Goal: Use online tool/utility: Use online tool/utility

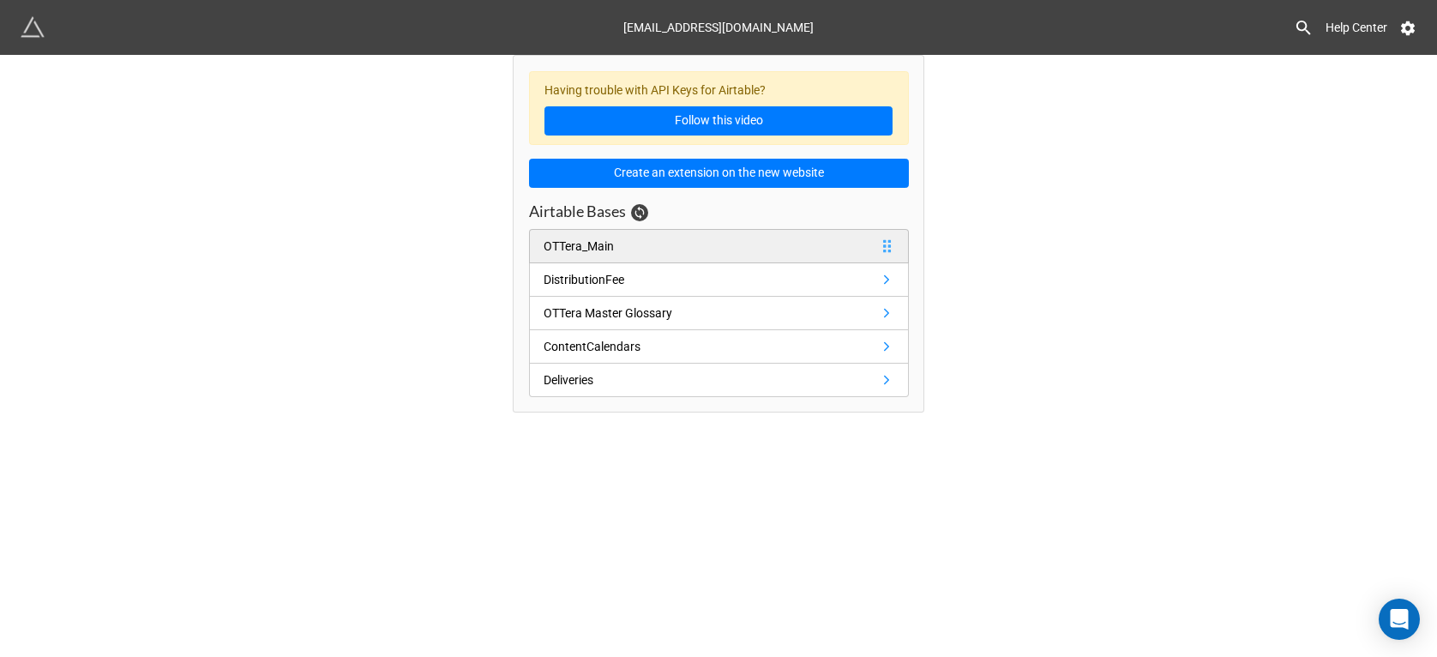
click at [599, 254] on div "OTTera_Main" at bounding box center [579, 246] width 70 height 19
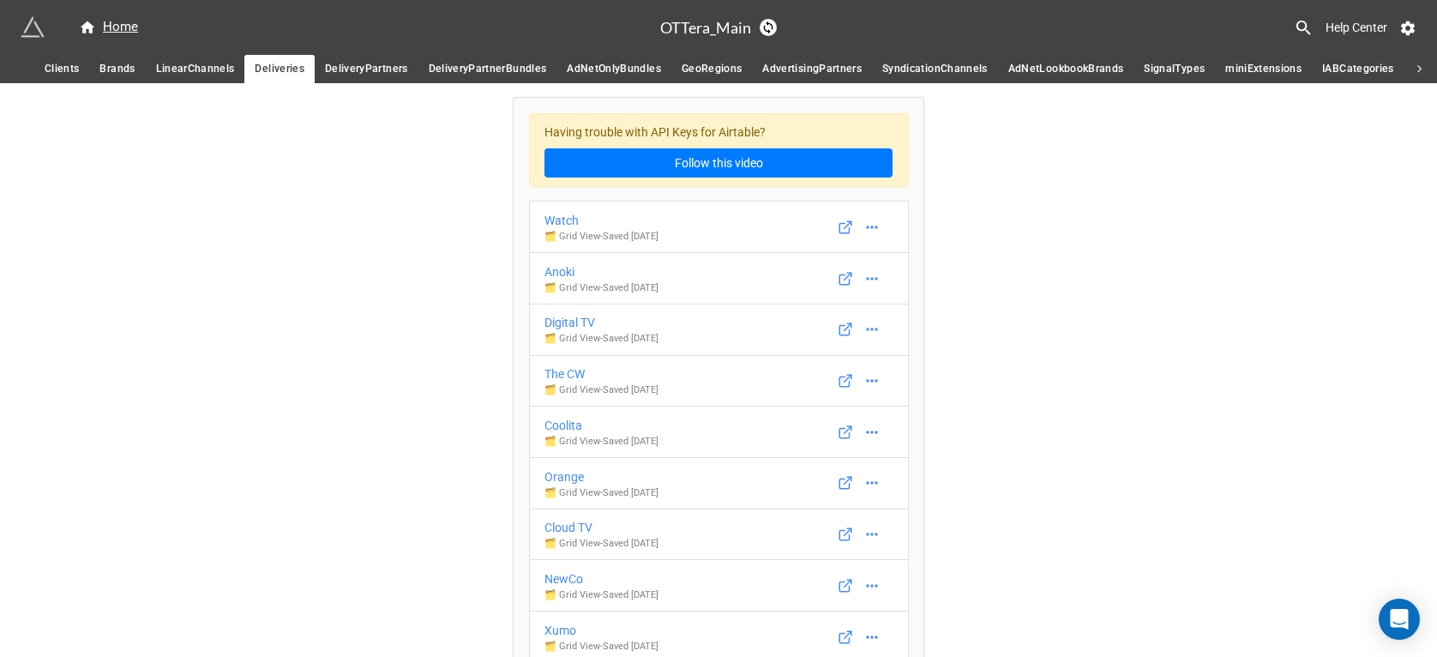
click at [192, 66] on span "LinearChannels" at bounding box center [195, 69] width 79 height 18
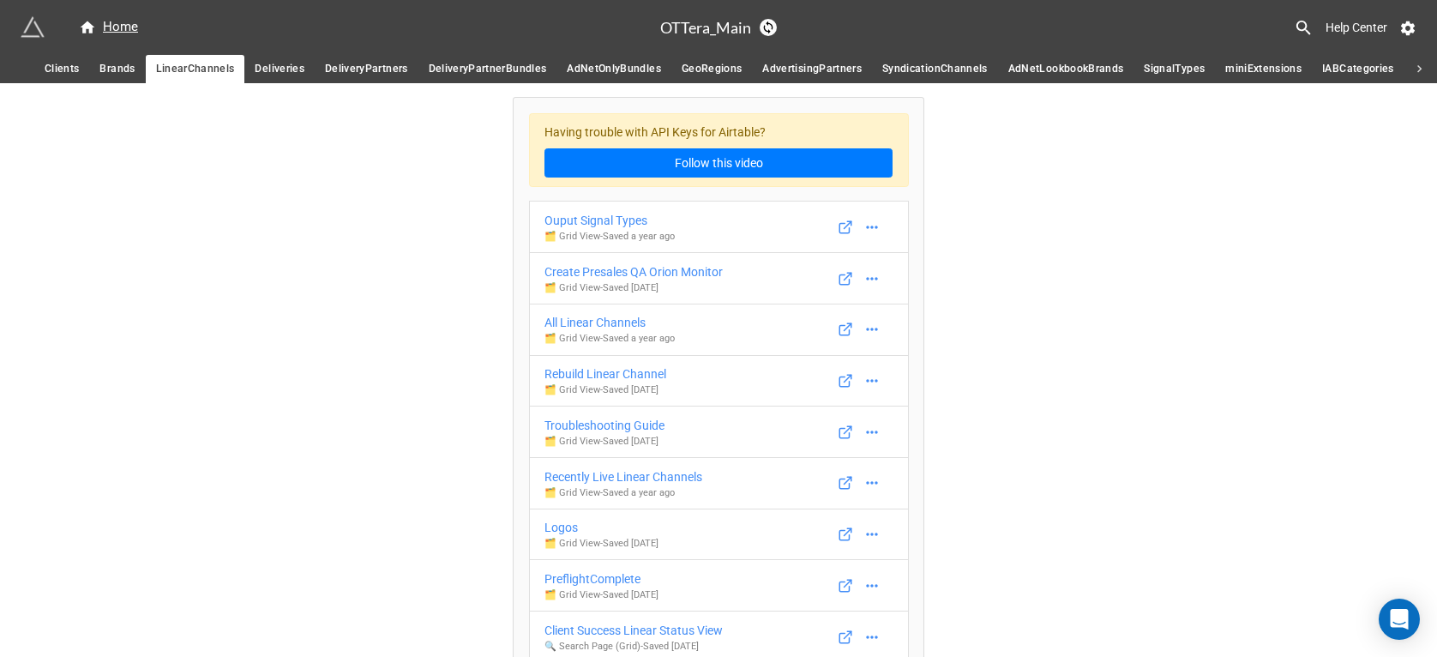
scroll to position [833, 0]
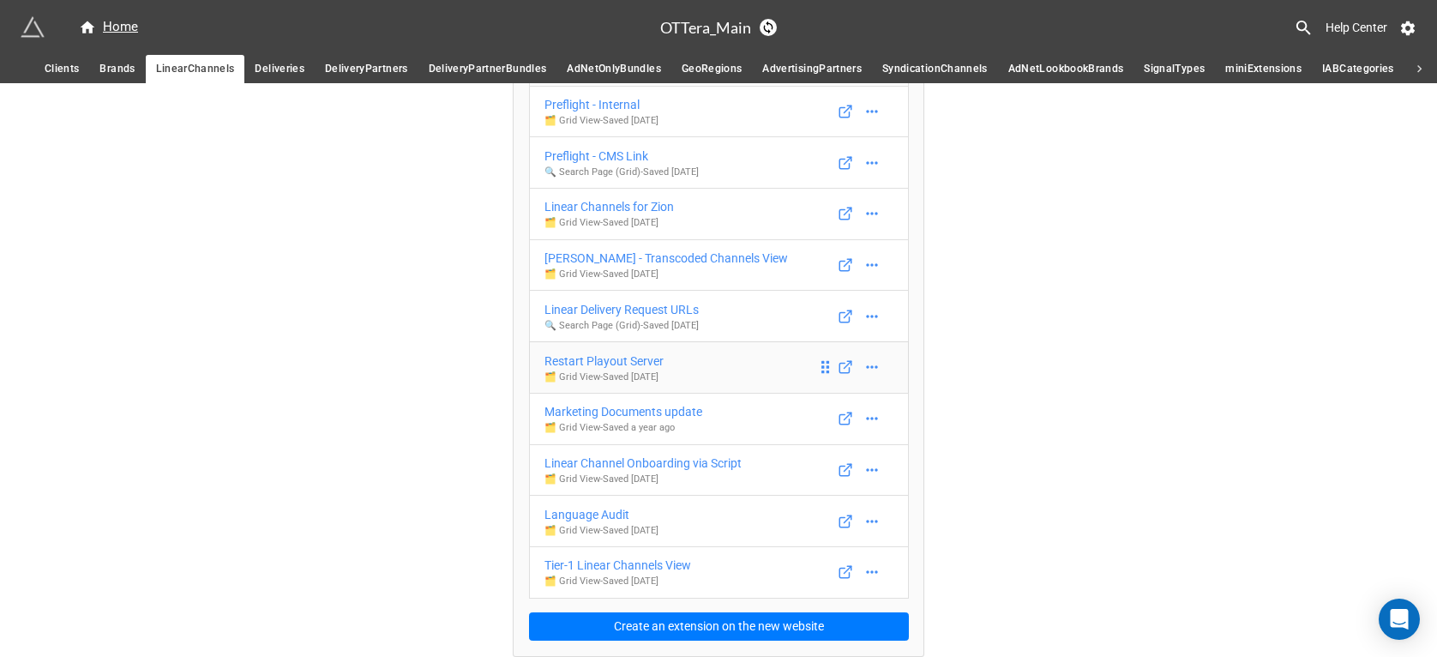
click at [589, 352] on div "Restart Playout Server" at bounding box center [604, 361] width 119 height 19
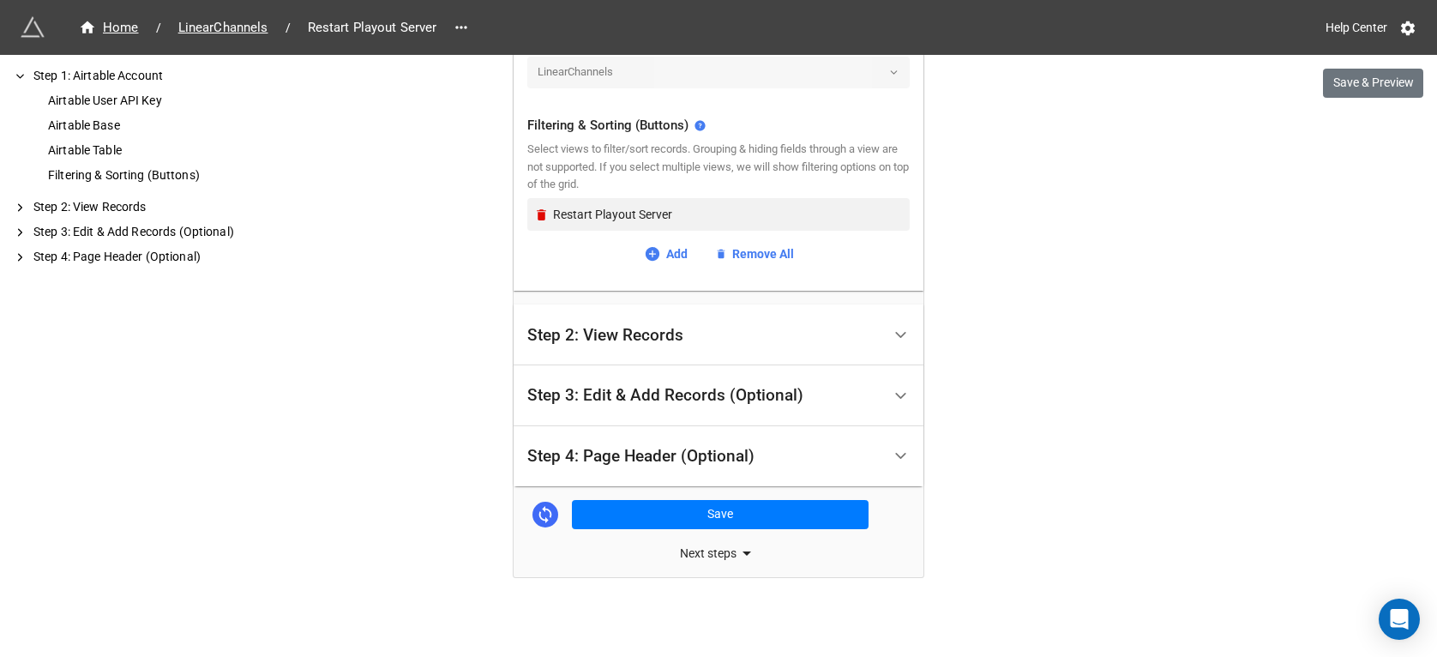
click at [575, 344] on div "Step 2: View Records" at bounding box center [605, 335] width 156 height 17
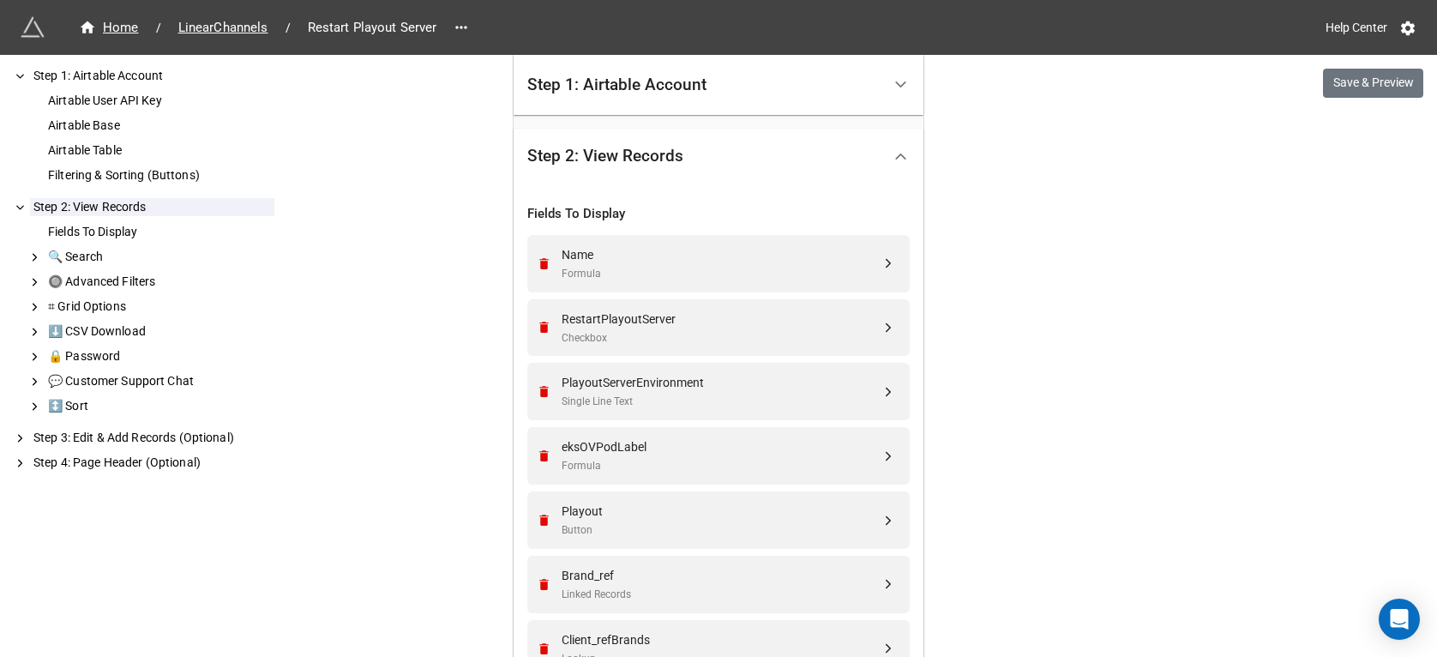
scroll to position [460, 0]
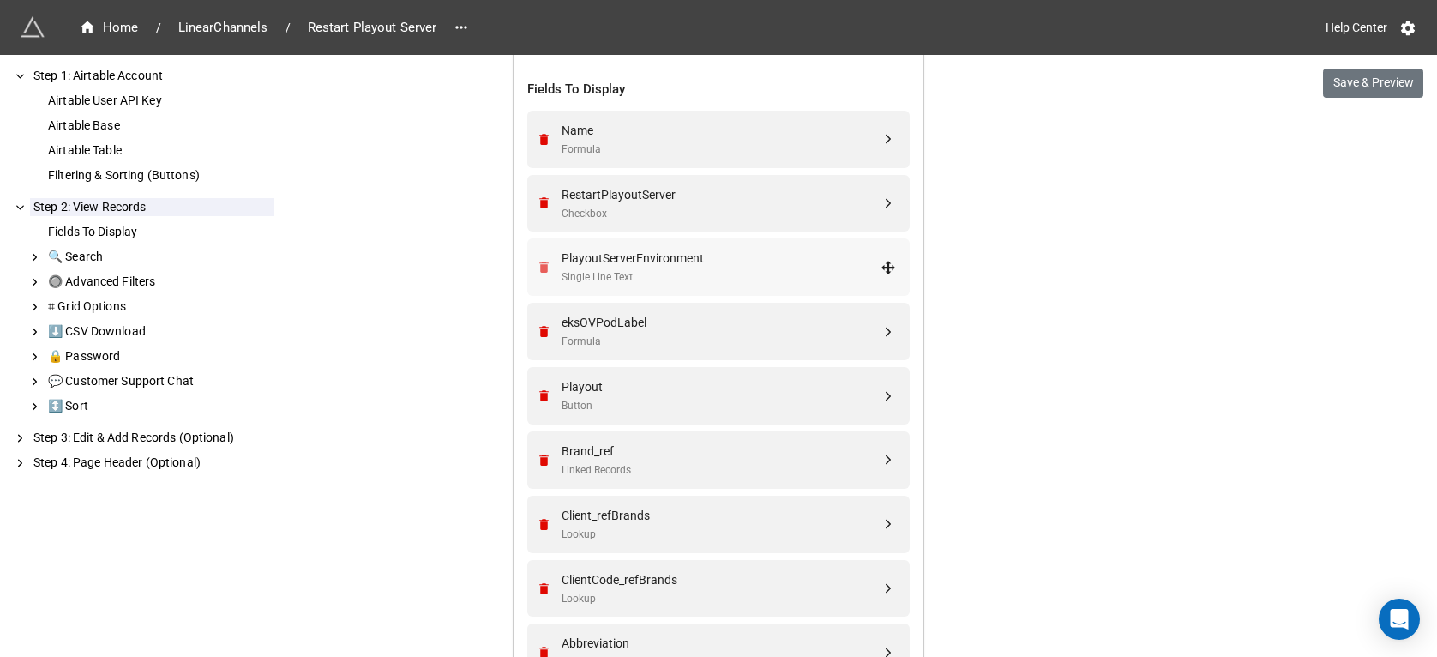
click at [539, 266] on icon "Remove" at bounding box center [543, 267] width 9 height 11
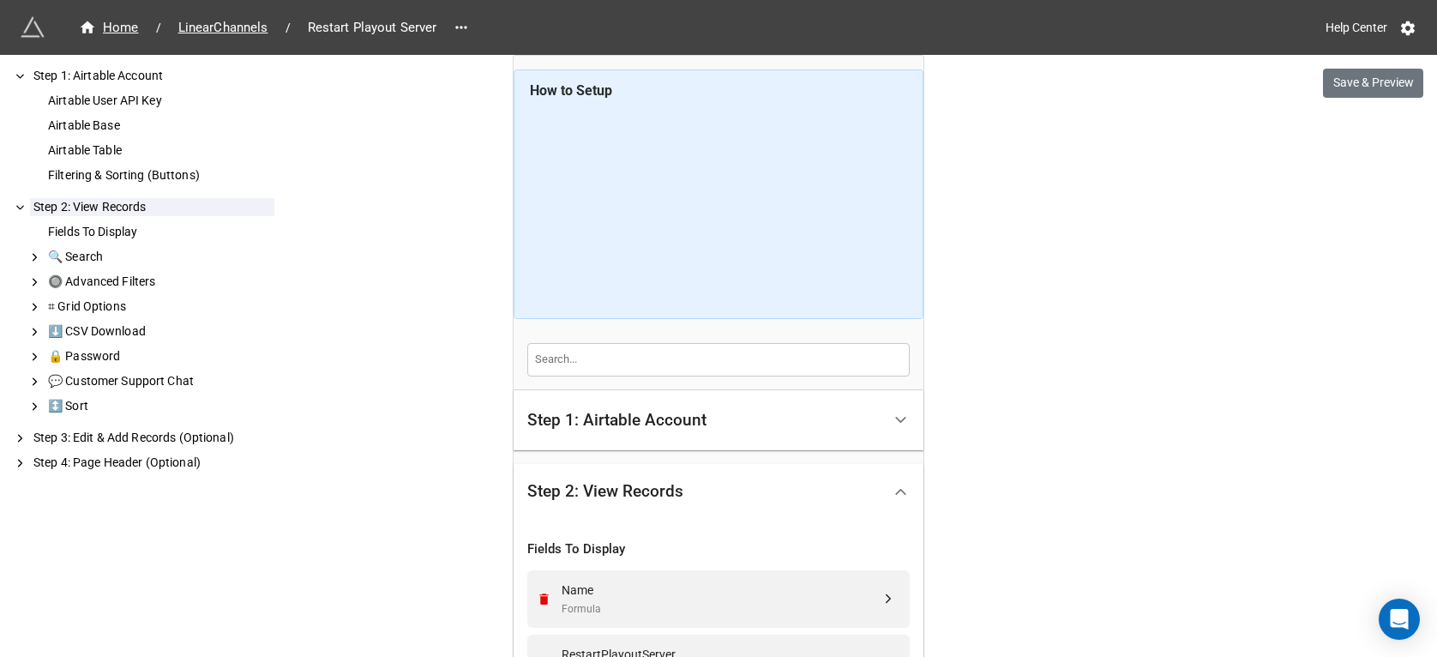
scroll to position [1094, 0]
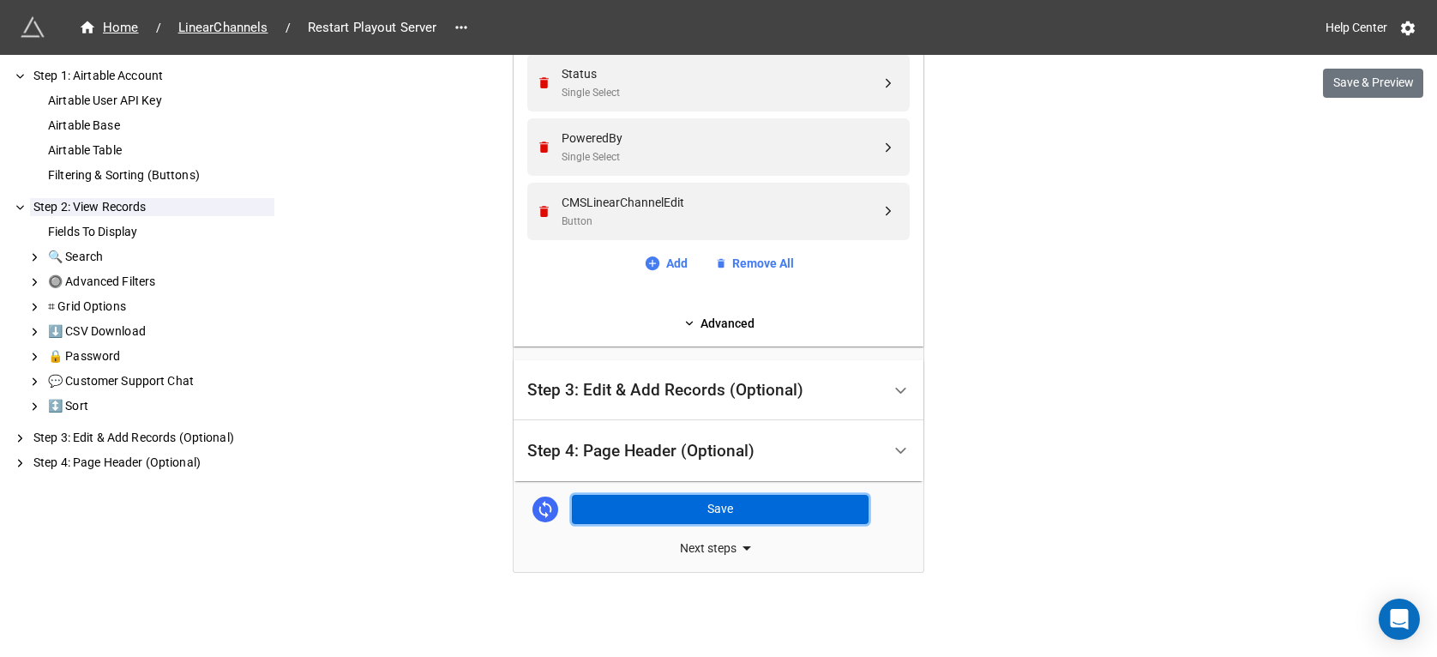
click at [694, 509] on button "Save" at bounding box center [720, 509] width 297 height 29
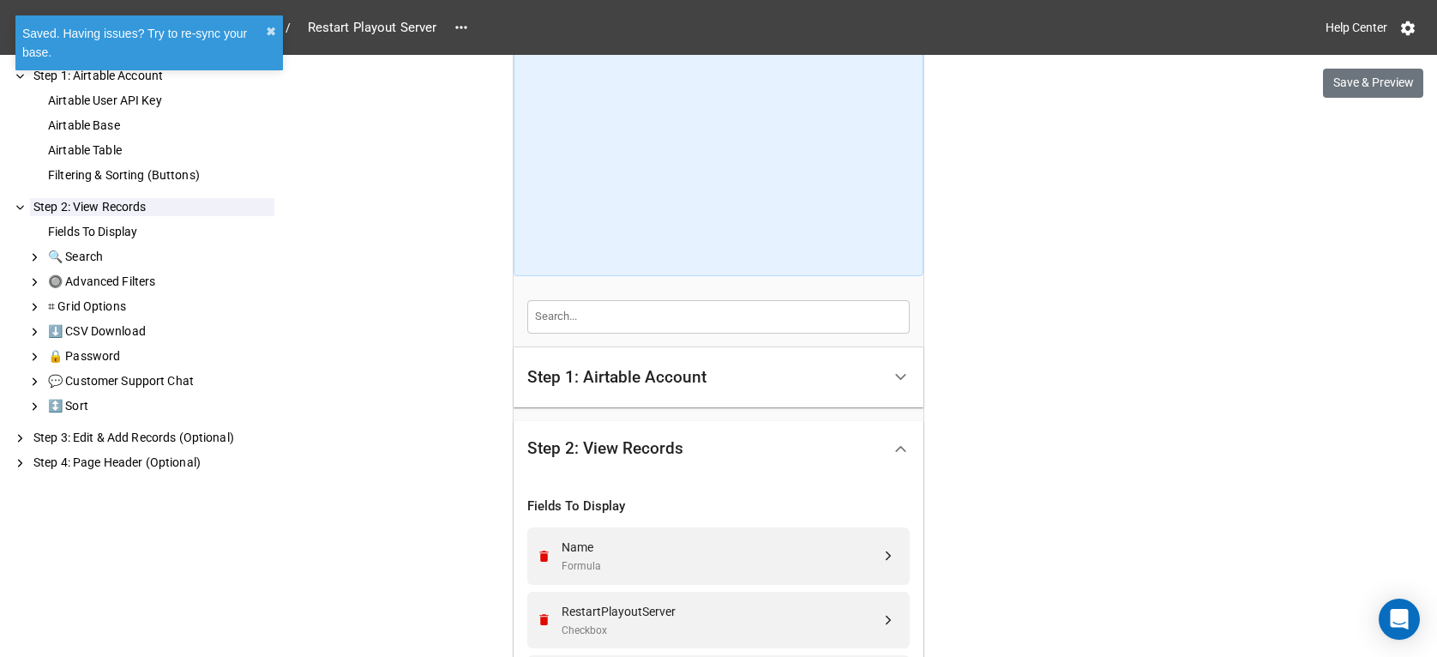
scroll to position [0, 0]
